Goal: Task Accomplishment & Management: Use online tool/utility

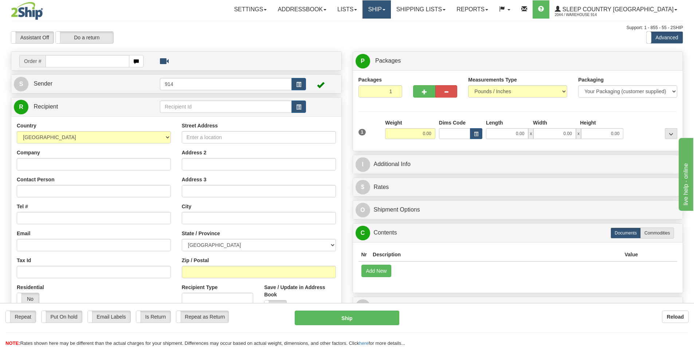
click at [390, 12] on link "Ship" at bounding box center [376, 9] width 28 height 18
click at [383, 33] on span "OnHold / Order Queue" at bounding box center [357, 35] width 51 height 6
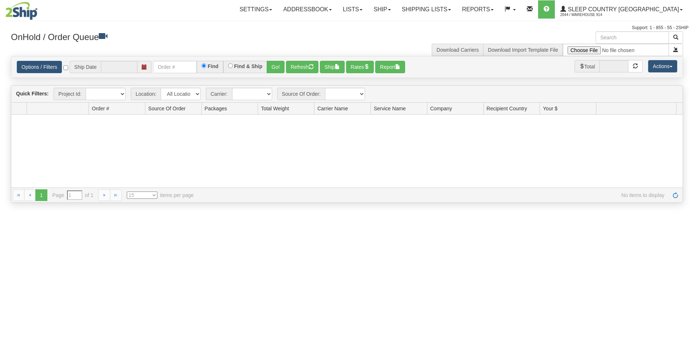
type input "[DATE]"
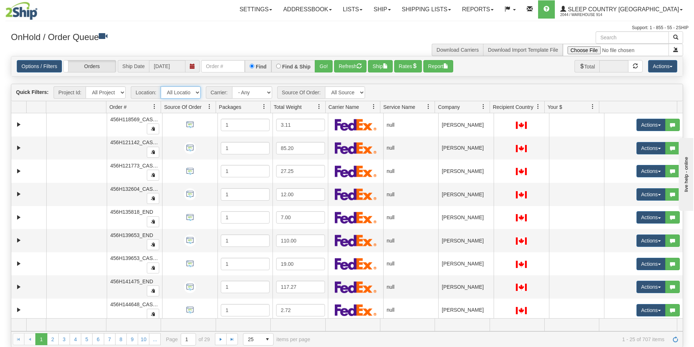
click at [195, 92] on select "All Locations 914 9009 CASPC END SLE BEDDN ZINUC" at bounding box center [181, 92] width 40 height 12
select select "7603"
click at [161, 86] on select "All Locations 914 9009 CASPC END SLE BEDDN ZINUC" at bounding box center [181, 92] width 40 height 12
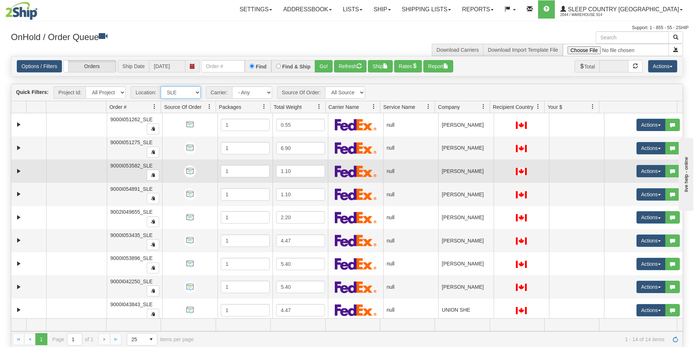
scroll to position [119, 0]
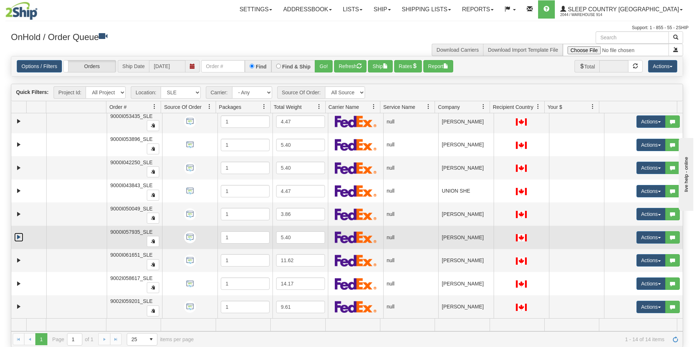
click at [22, 238] on link "Expand" at bounding box center [18, 237] width 9 height 9
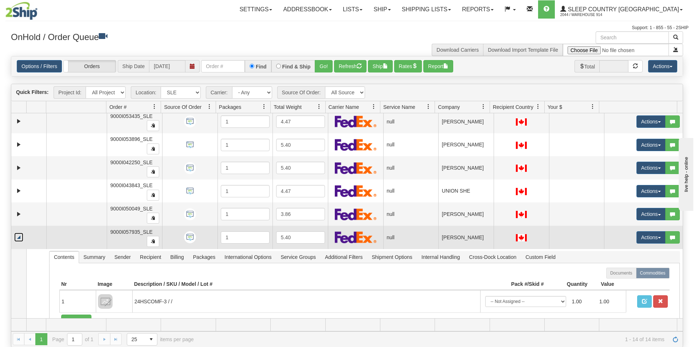
click at [20, 236] on link "Collapse" at bounding box center [18, 237] width 9 height 9
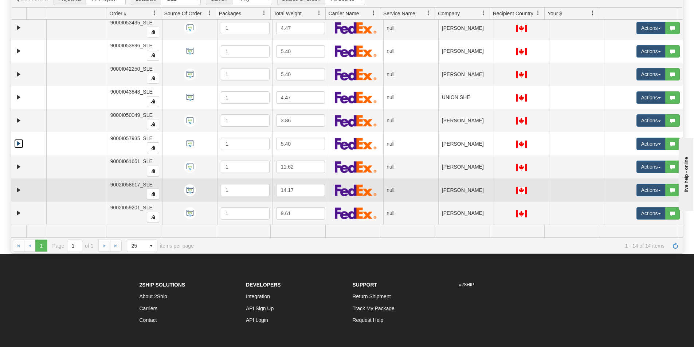
scroll to position [109, 0]
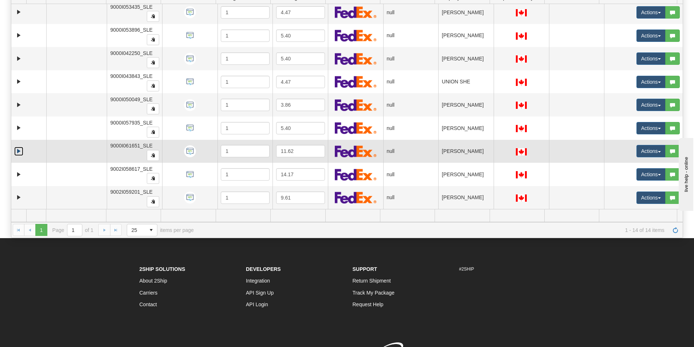
click at [17, 151] on link "Expand" at bounding box center [18, 151] width 9 height 9
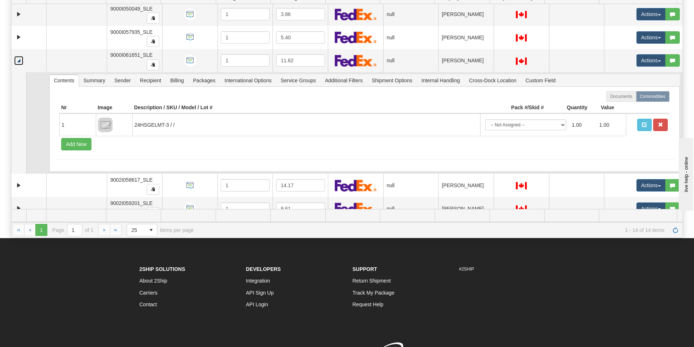
scroll to position [221, 0]
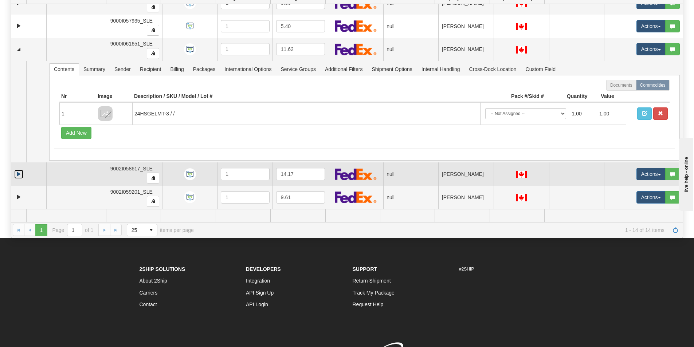
click at [20, 174] on link "Expand" at bounding box center [18, 174] width 9 height 9
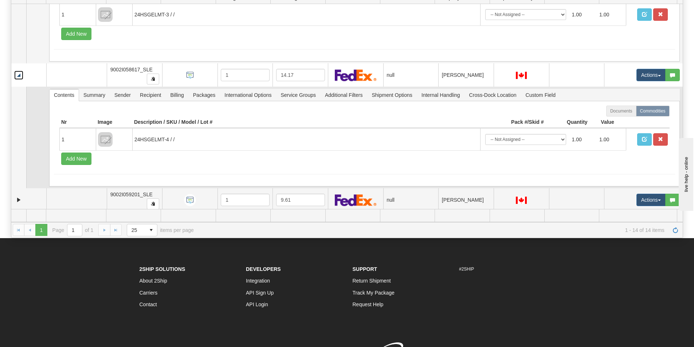
scroll to position [323, 0]
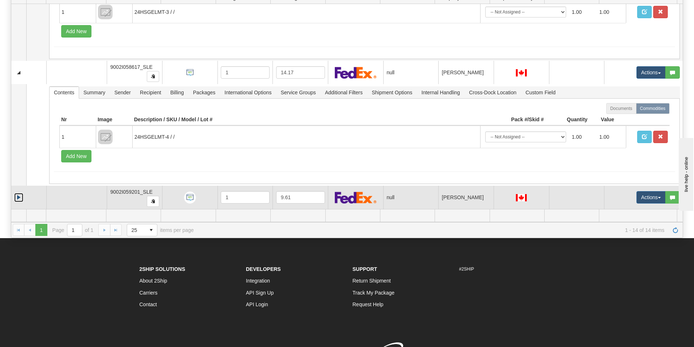
click at [19, 197] on link "Expand" at bounding box center [18, 197] width 9 height 9
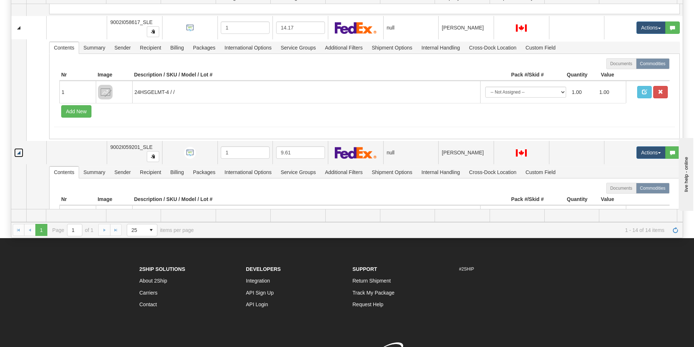
scroll to position [388, 0]
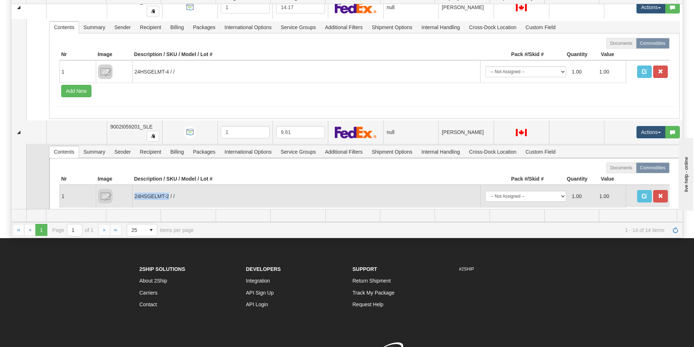
drag, startPoint x: 135, startPoint y: 195, endPoint x: 169, endPoint y: 193, distance: 33.9
click at [169, 193] on td "24HSGELMT-2 / /" at bounding box center [306, 196] width 348 height 22
copy td "24HSGELMT-2"
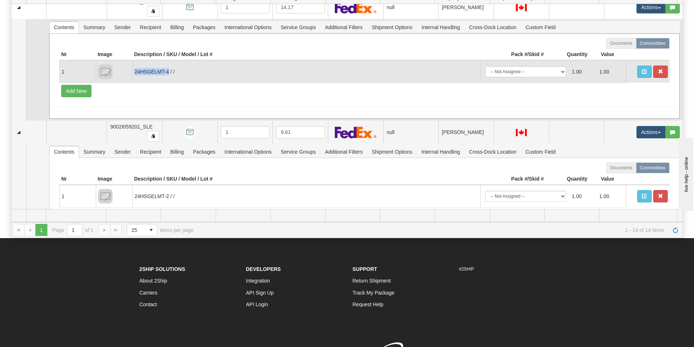
drag, startPoint x: 134, startPoint y: 73, endPoint x: 167, endPoint y: 71, distance: 33.9
click at [167, 71] on td "24HSGELMT-4 / /" at bounding box center [306, 71] width 348 height 22
copy td "24HSGELMT-4"
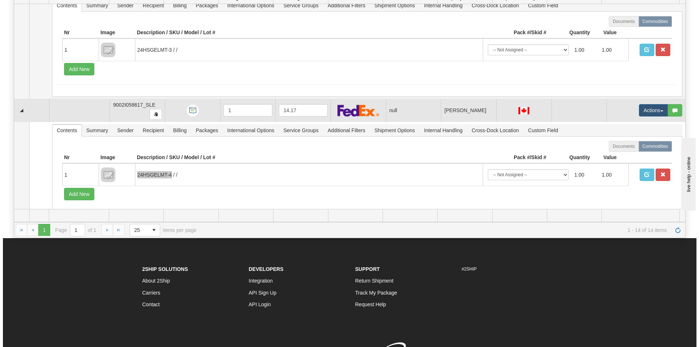
scroll to position [279, 0]
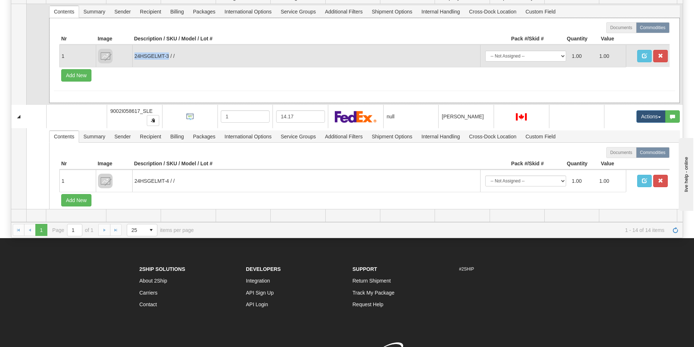
drag, startPoint x: 137, startPoint y: 57, endPoint x: 168, endPoint y: 58, distance: 31.3
click at [168, 58] on td "24HSGELMT-3 / /" at bounding box center [306, 56] width 348 height 22
copy td "24HSGELMT-3"
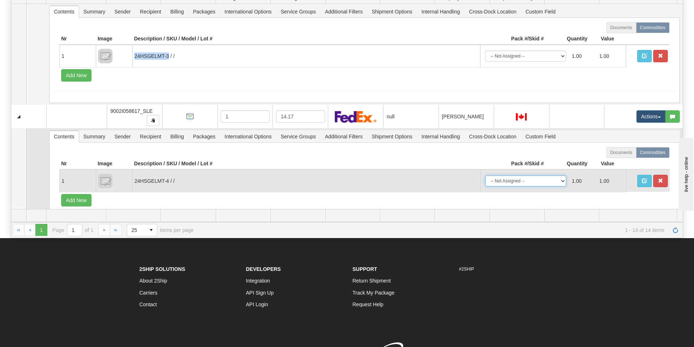
click at [558, 181] on select "-- Not Assigned -- Package 1" at bounding box center [525, 181] width 81 height 11
select select "0"
click at [485, 176] on select "-- Not Assigned -- Package 1" at bounding box center [525, 181] width 81 height 11
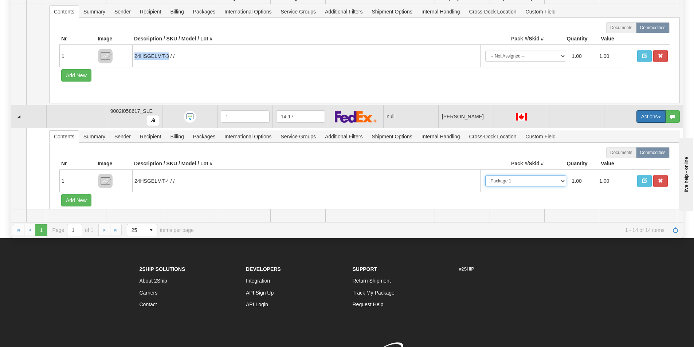
click at [658, 117] on span "button" at bounding box center [659, 117] width 3 height 1
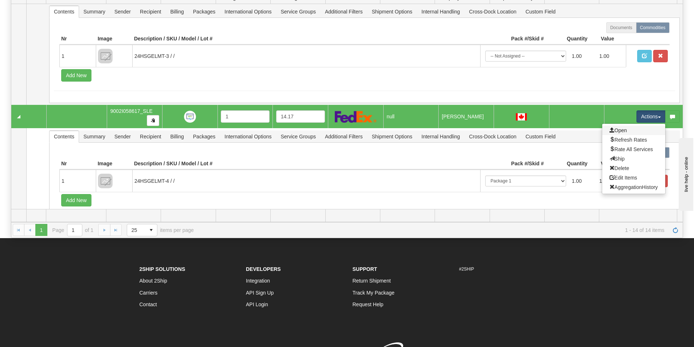
click at [644, 133] on link "Open" at bounding box center [633, 130] width 63 height 9
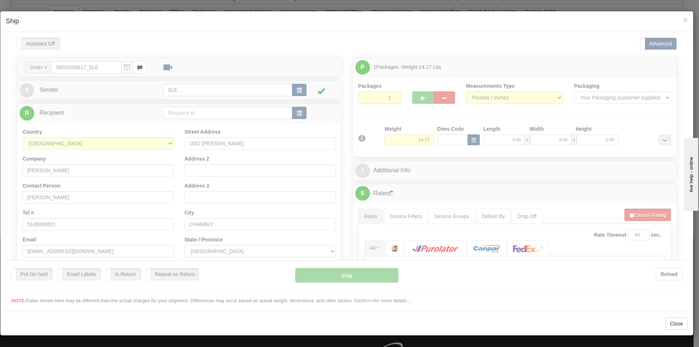
scroll to position [0, 0]
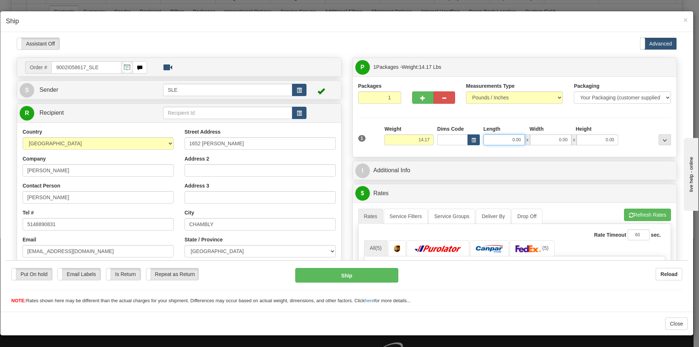
click at [499, 139] on input "0.00" at bounding box center [505, 139] width 42 height 11
type input "13.00"
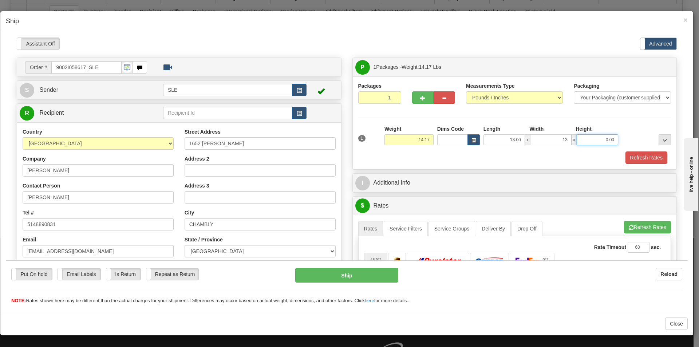
type input "13.00"
type input "23.00"
click at [644, 224] on button "Refresh Rates" at bounding box center [647, 227] width 47 height 12
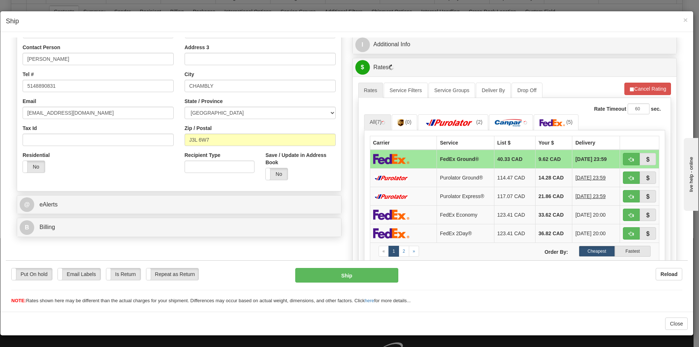
scroll to position [141, 0]
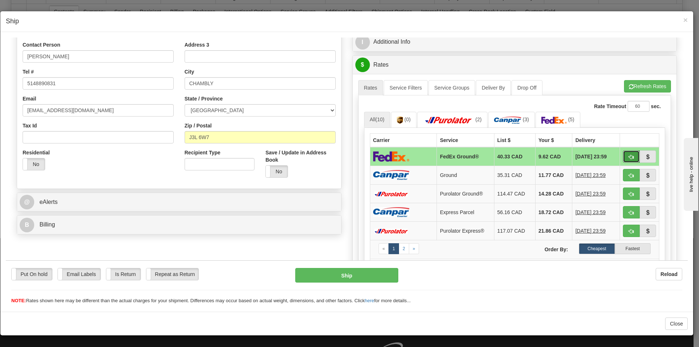
click at [629, 157] on span "button" at bounding box center [631, 156] width 5 height 5
type input "92"
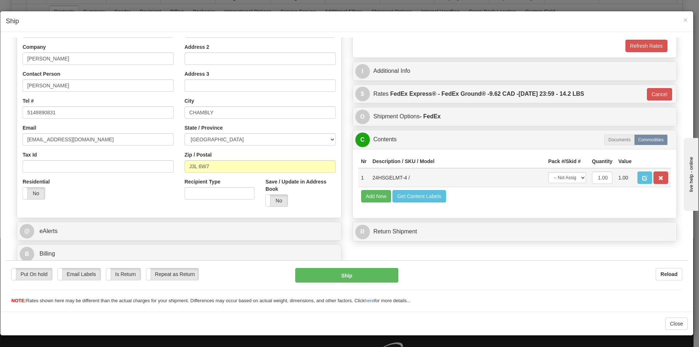
scroll to position [112, 0]
click at [356, 279] on button "Ship" at bounding box center [346, 275] width 103 height 15
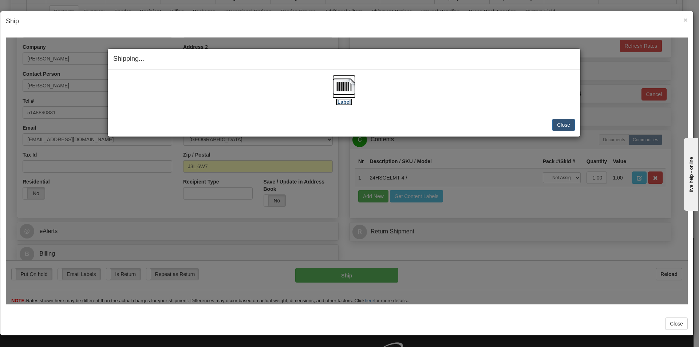
click at [347, 103] on label "[Label]" at bounding box center [344, 101] width 17 height 7
click at [566, 126] on button "Close" at bounding box center [563, 124] width 23 height 12
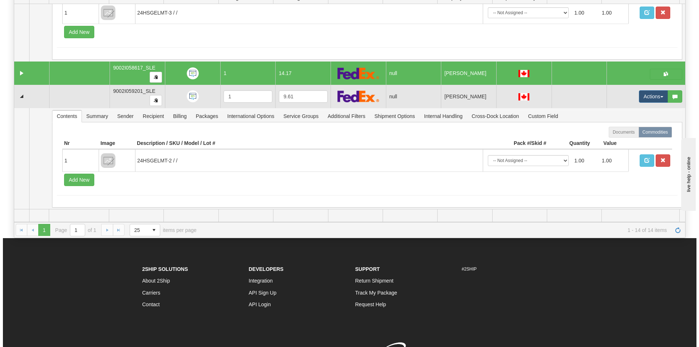
scroll to position [323, 0]
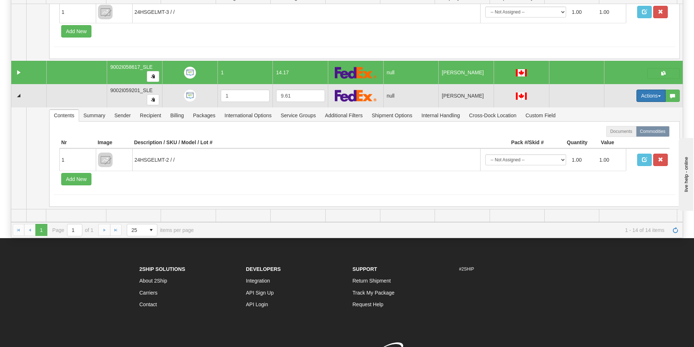
click at [644, 98] on button "Actions" at bounding box center [650, 96] width 29 height 12
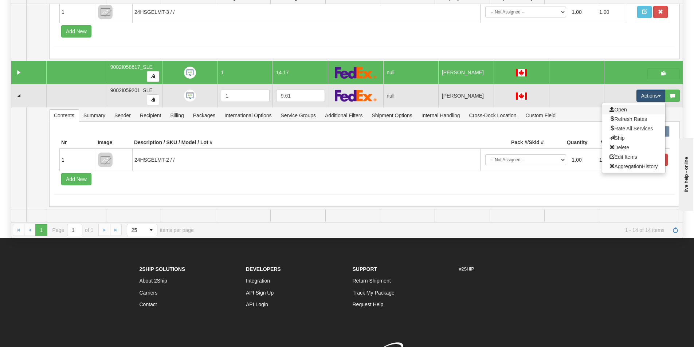
click at [639, 111] on link "Open" at bounding box center [633, 109] width 63 height 9
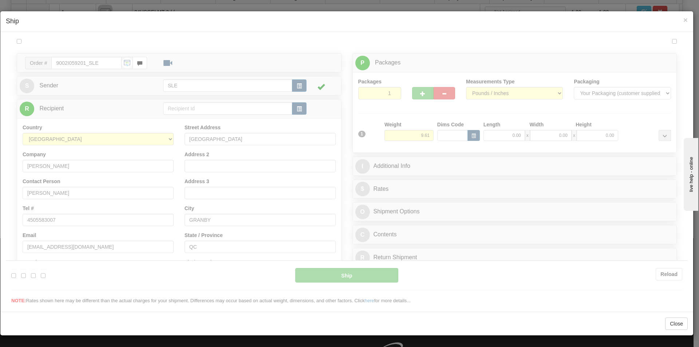
scroll to position [0, 0]
type input "09:58"
type input "16:00"
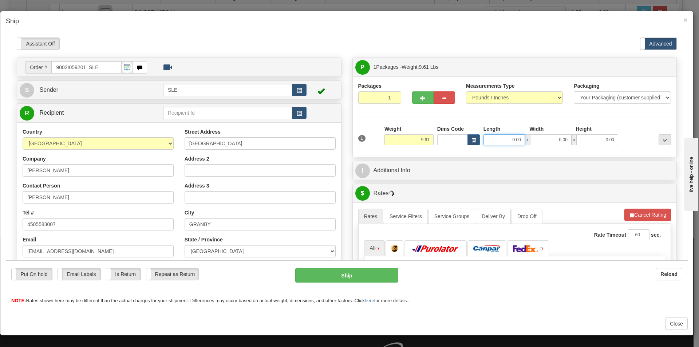
click at [512, 141] on input "0.00" at bounding box center [505, 139] width 42 height 11
type input "11.00"
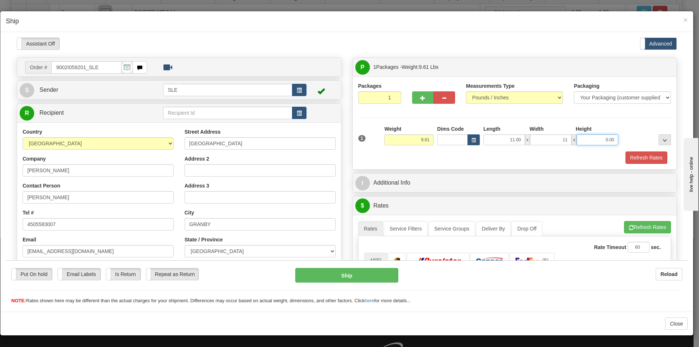
type input "11.00"
type input "20.00"
click at [635, 231] on button "Refresh Rates" at bounding box center [647, 227] width 47 height 12
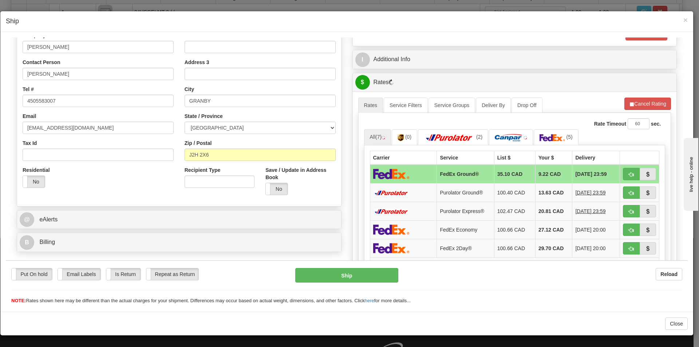
scroll to position [127, 0]
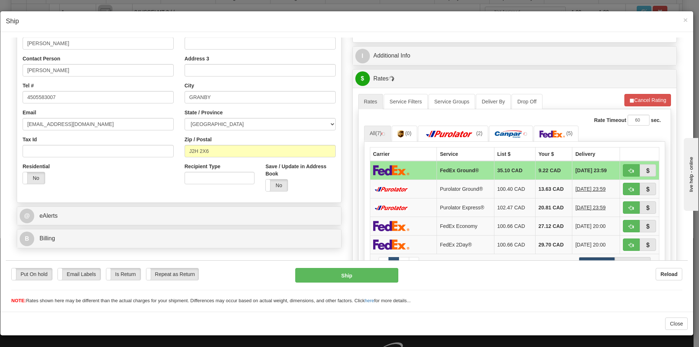
drag, startPoint x: 686, startPoint y: 86, endPoint x: 77, endPoint y: 40, distance: 610.2
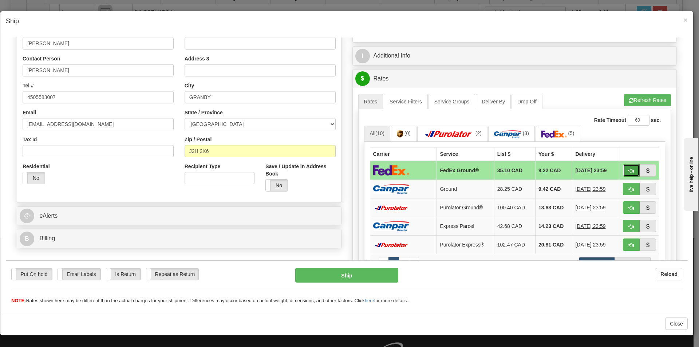
click at [629, 170] on span "button" at bounding box center [631, 170] width 5 height 5
type input "92"
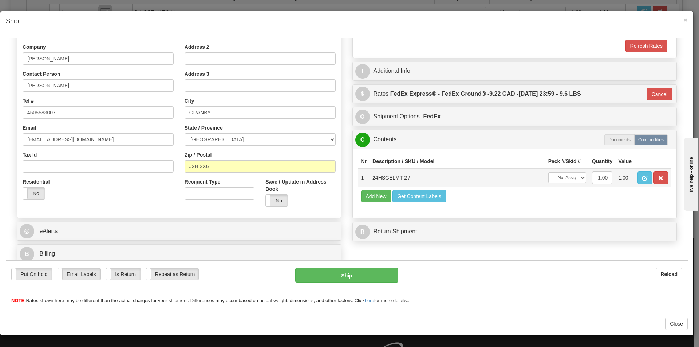
scroll to position [112, 0]
click at [338, 275] on button "Ship" at bounding box center [346, 275] width 103 height 15
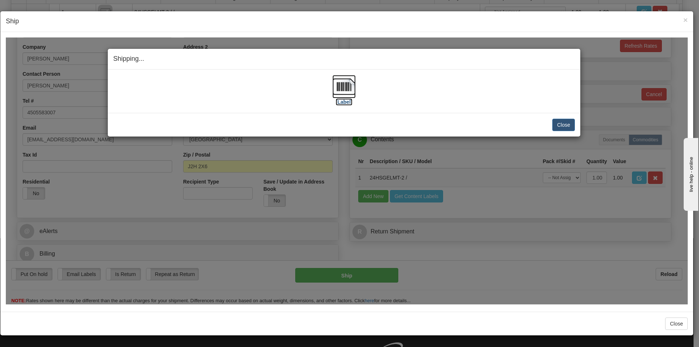
click at [347, 99] on label "[Label]" at bounding box center [344, 101] width 17 height 7
click at [563, 129] on button "Close" at bounding box center [563, 124] width 23 height 12
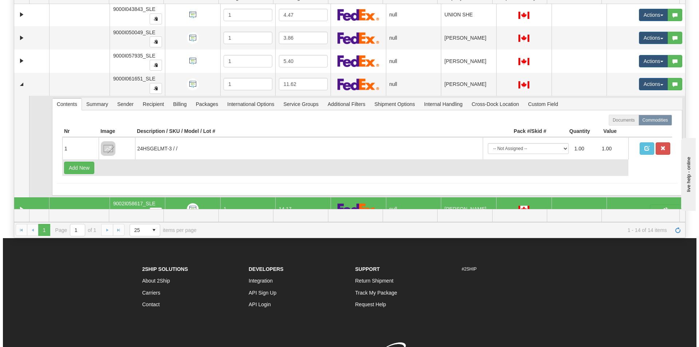
scroll to position [221, 0]
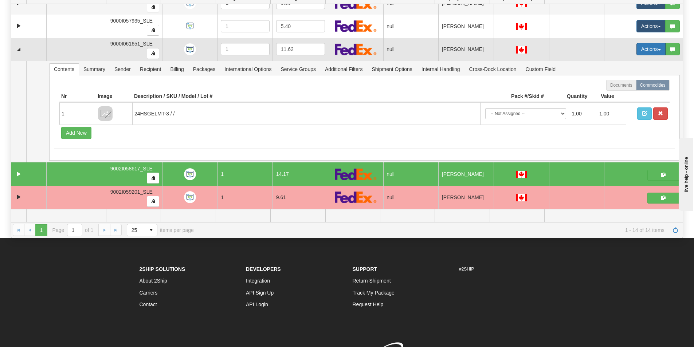
click at [655, 50] on button "Actions" at bounding box center [650, 49] width 29 height 12
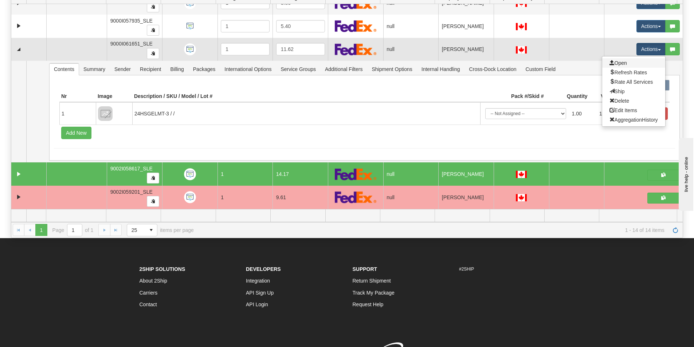
click at [644, 64] on link "Open" at bounding box center [633, 62] width 63 height 9
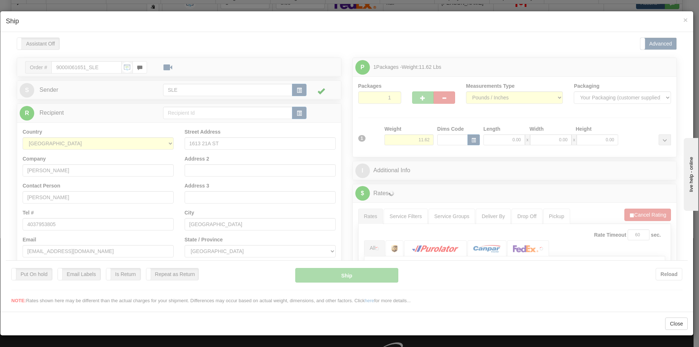
scroll to position [0, 0]
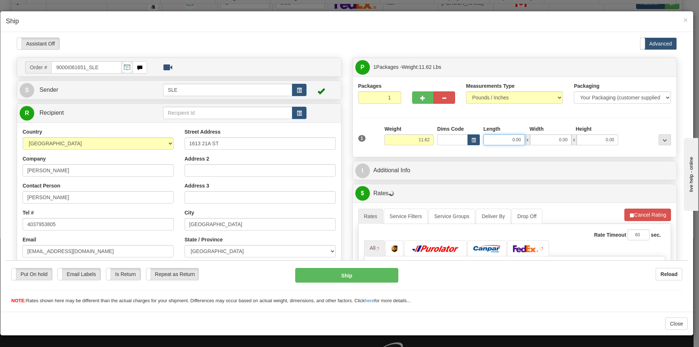
click at [504, 141] on input "0.00" at bounding box center [505, 139] width 42 height 11
type input "11.00"
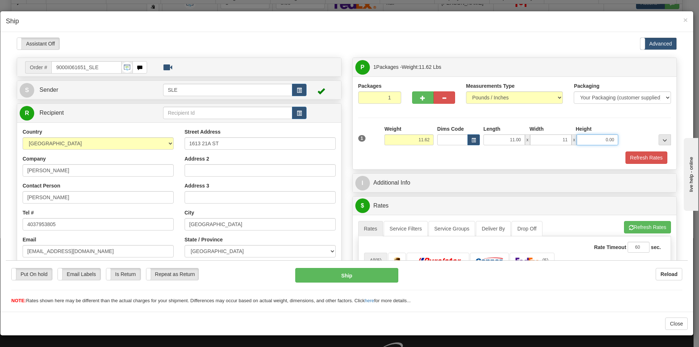
type input "11.00"
type input "22.00"
click at [641, 225] on button "Refresh Rates" at bounding box center [647, 227] width 47 height 12
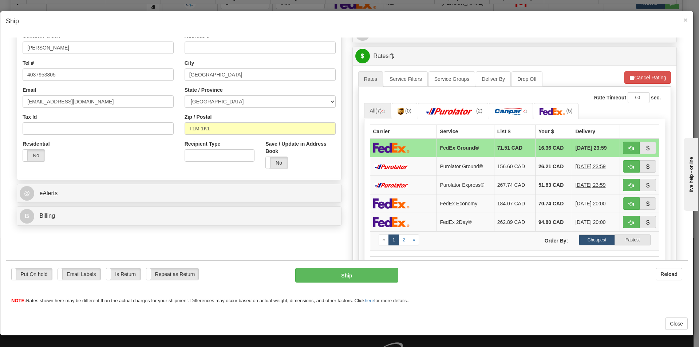
scroll to position [151, 0]
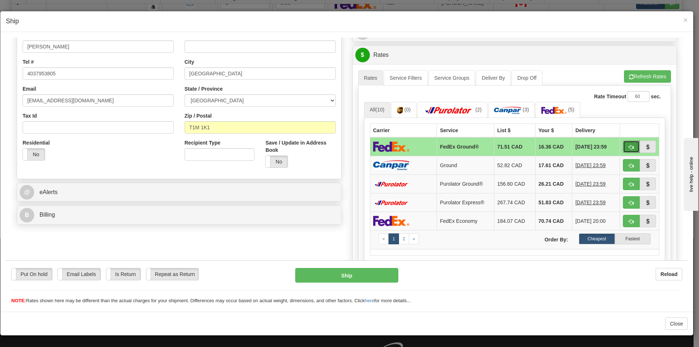
click at [629, 146] on span "button" at bounding box center [631, 147] width 5 height 5
type input "92"
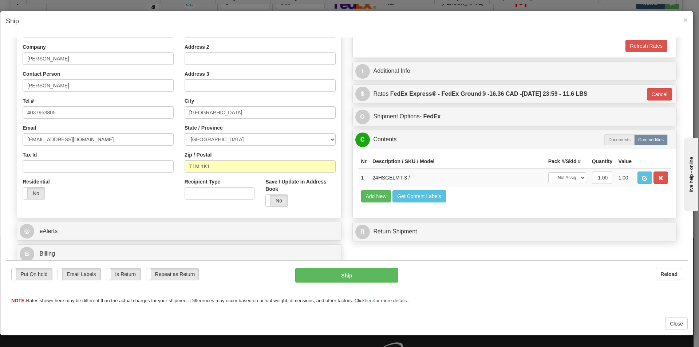
scroll to position [112, 0]
click at [332, 276] on button "Ship" at bounding box center [346, 275] width 103 height 15
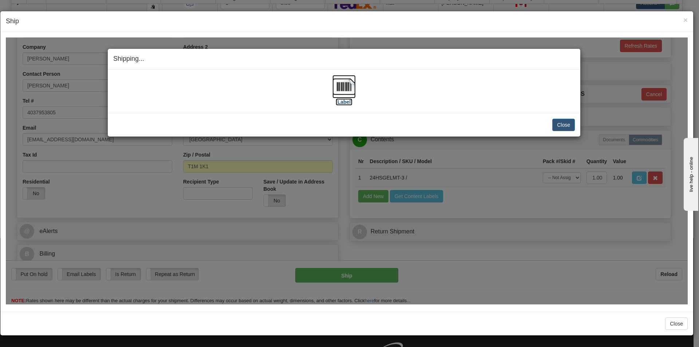
click at [346, 87] on img at bounding box center [343, 86] width 23 height 23
